Goal: Check status: Check status

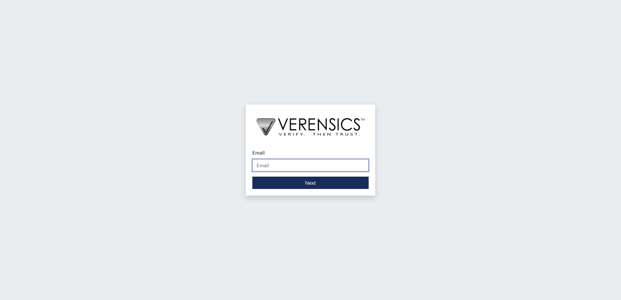
click at [302, 167] on input "Email" at bounding box center [311, 165] width 116 height 12
type input "[PERSON_NAME][EMAIL_ADDRESS][PERSON_NAME][DOMAIN_NAME]"
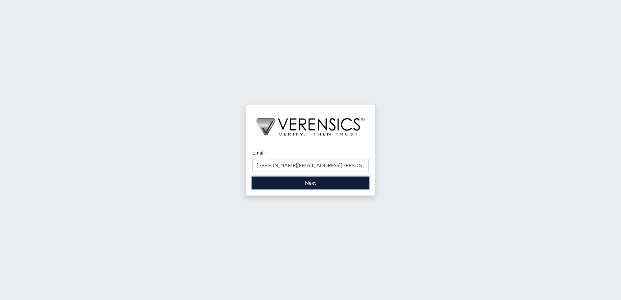
click at [301, 188] on button "Next" at bounding box center [311, 183] width 116 height 12
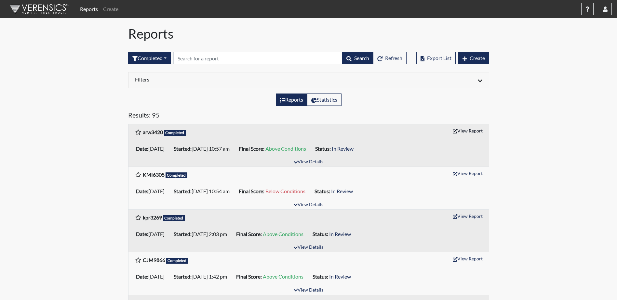
click at [463, 134] on button "View Report" at bounding box center [468, 131] width 36 height 10
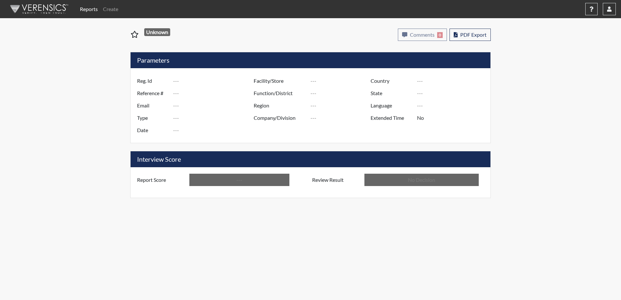
type input "arw3420"
type input "50847"
type input "---"
type input "Corrections Pre-Employment"
type input "Aug 20, 2025"
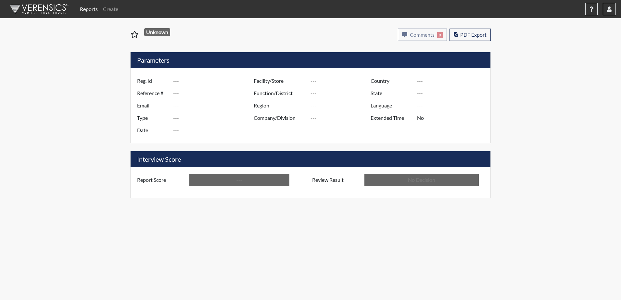
type input "Colwell PDC"
type input "United States"
type input "Georgia"
type input "English"
type input "Above Conditions"
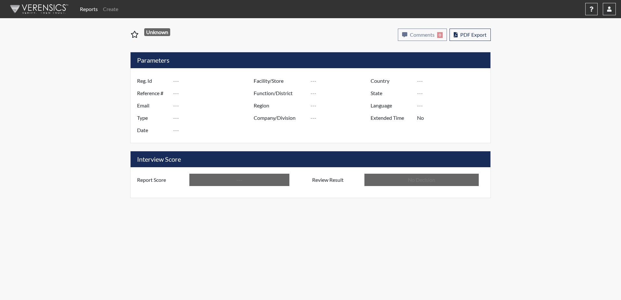
type input "In Review"
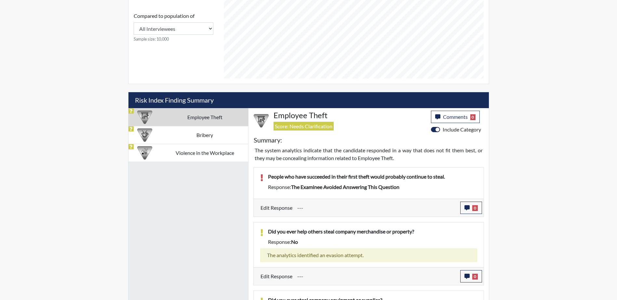
scroll to position [269, 0]
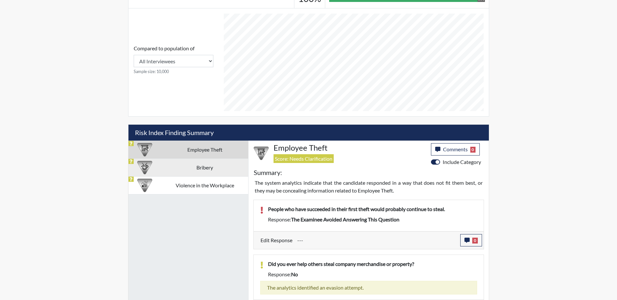
click at [195, 169] on td "Bribery" at bounding box center [204, 168] width 86 height 18
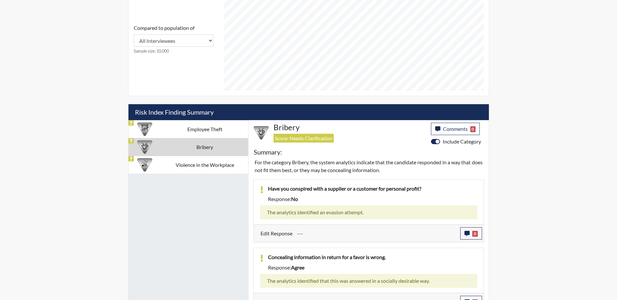
scroll to position [301, 0]
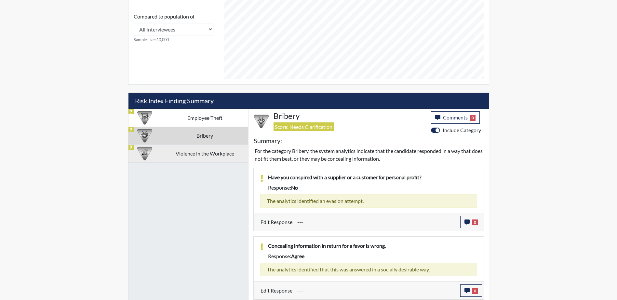
click at [212, 155] on td "Violence in the Workplace" at bounding box center [204, 154] width 86 height 18
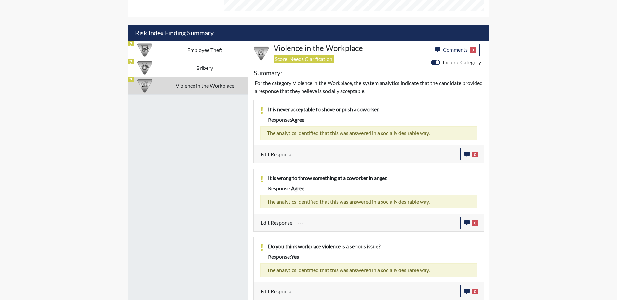
scroll to position [369, 0]
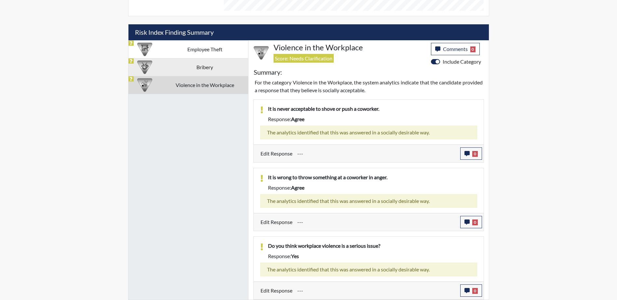
click at [192, 69] on td "Bribery" at bounding box center [204, 67] width 86 height 18
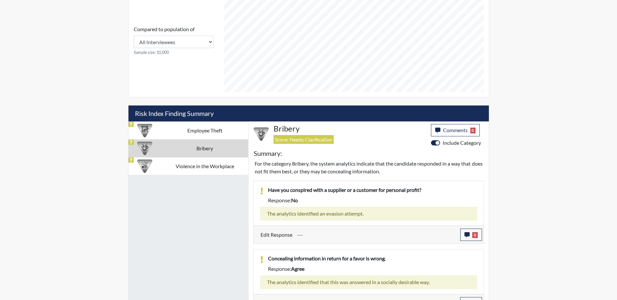
scroll to position [301, 0]
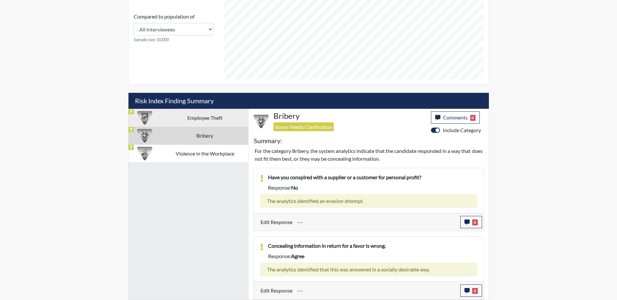
click at [201, 115] on td "Employee Theft" at bounding box center [204, 118] width 86 height 18
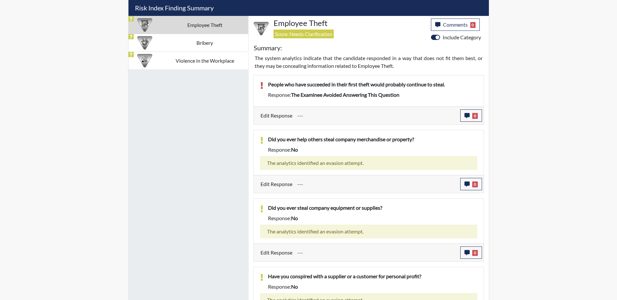
scroll to position [399, 0]
